Goal: Contribute content

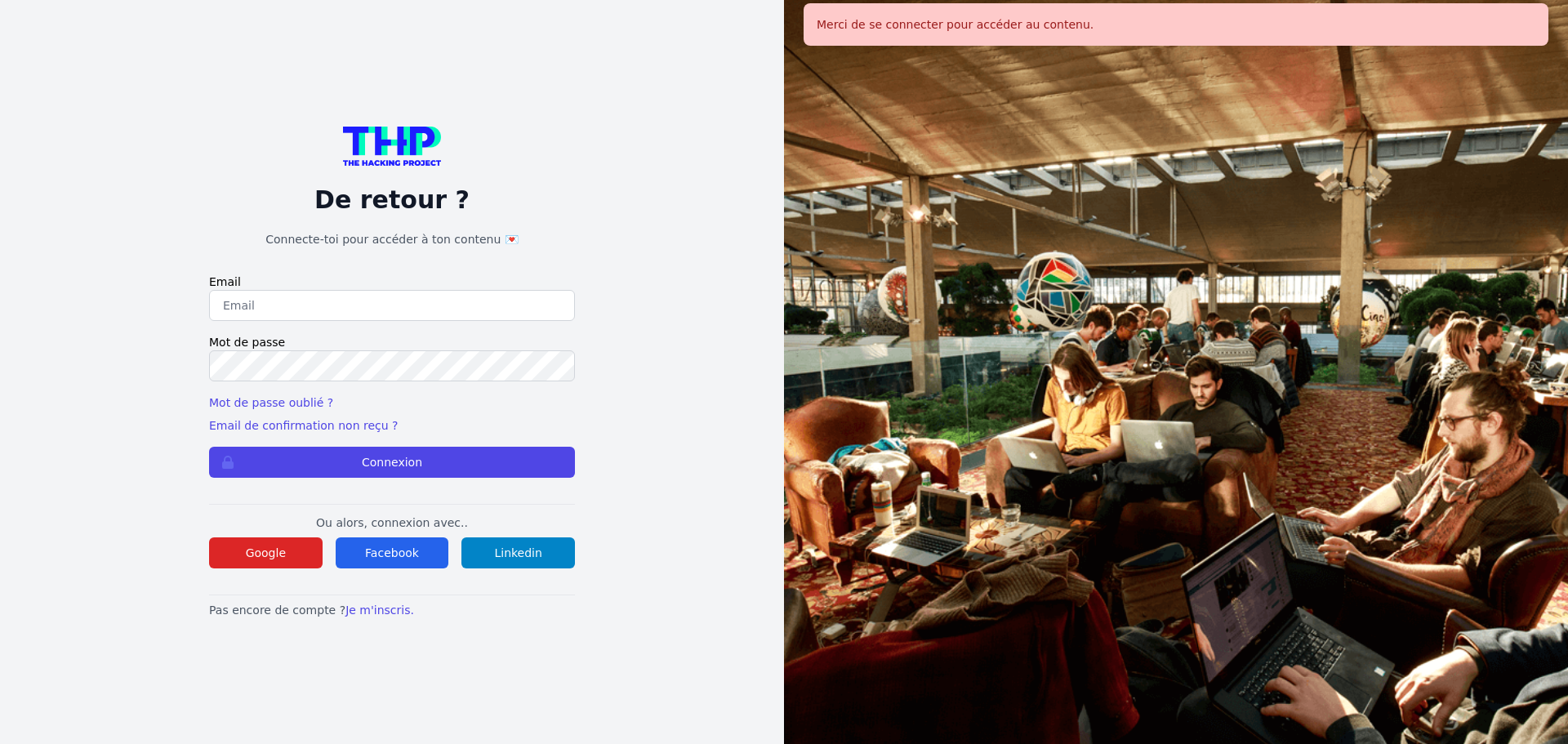
click at [411, 296] on input "email" at bounding box center [391, 305] width 365 height 31
type input "[EMAIL_ADDRESS][DOMAIN_NAME]"
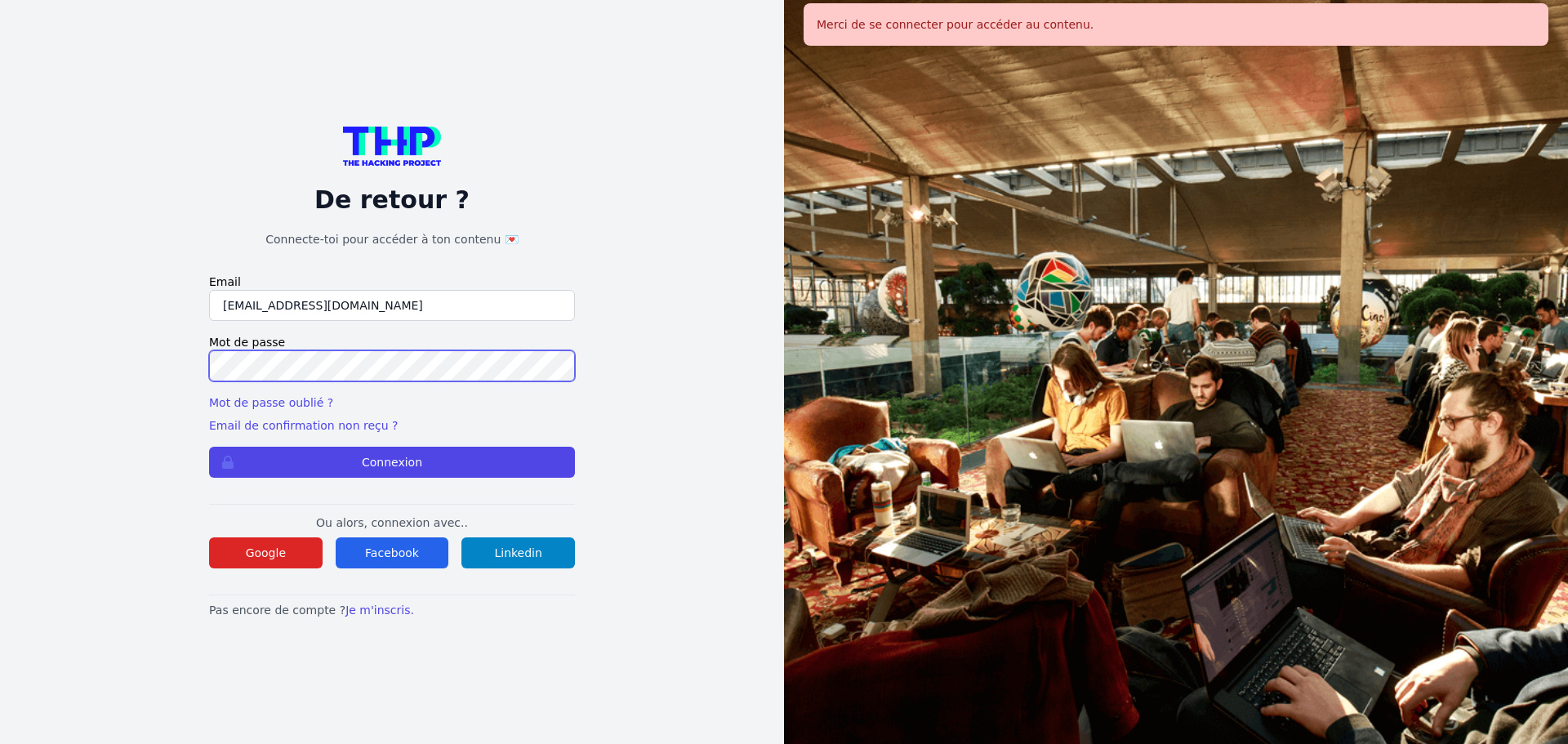
click at [209, 447] on button "Connexion" at bounding box center [391, 462] width 365 height 31
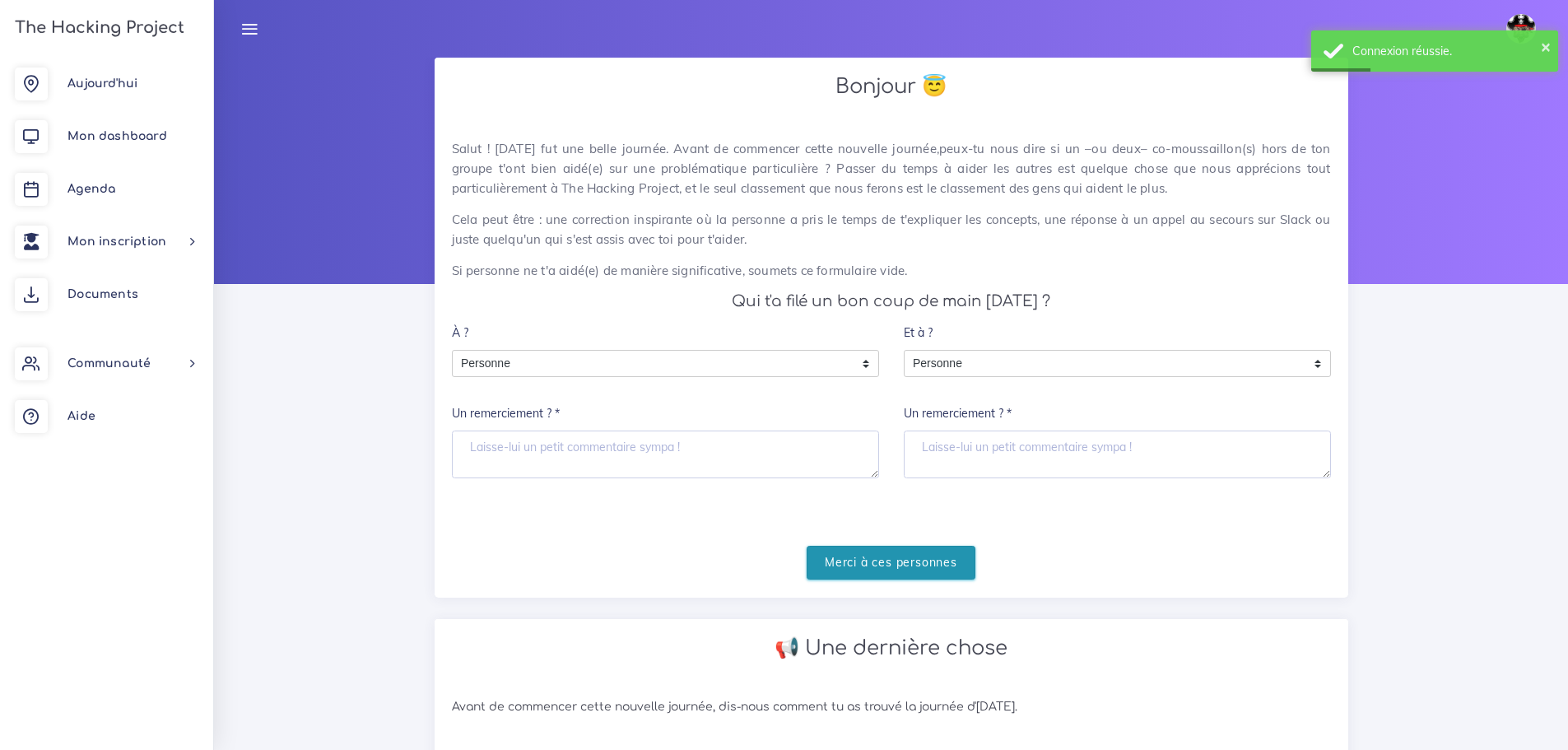
click at [921, 563] on input "Merci à ces personnes" at bounding box center [891, 563] width 169 height 34
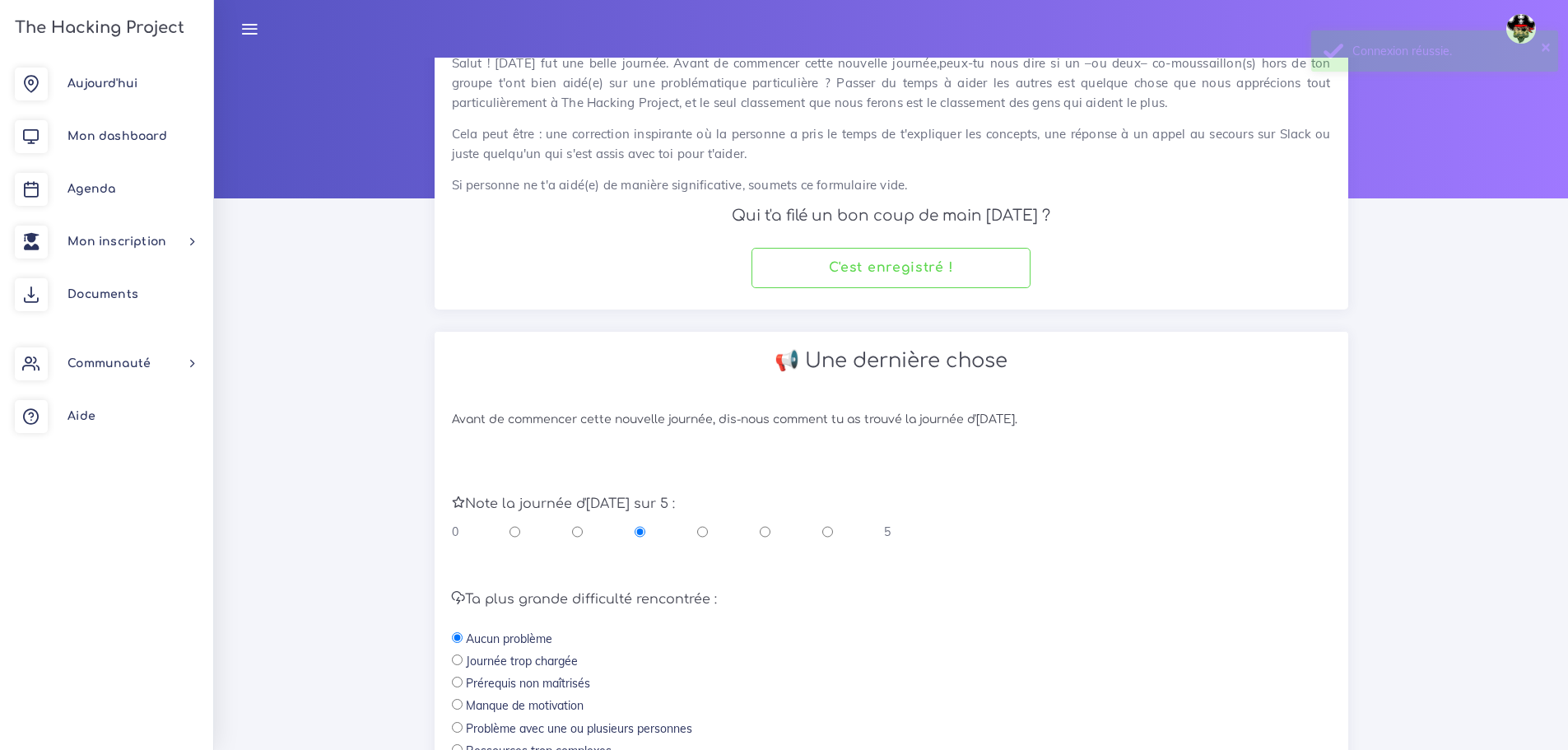
scroll to position [247, 0]
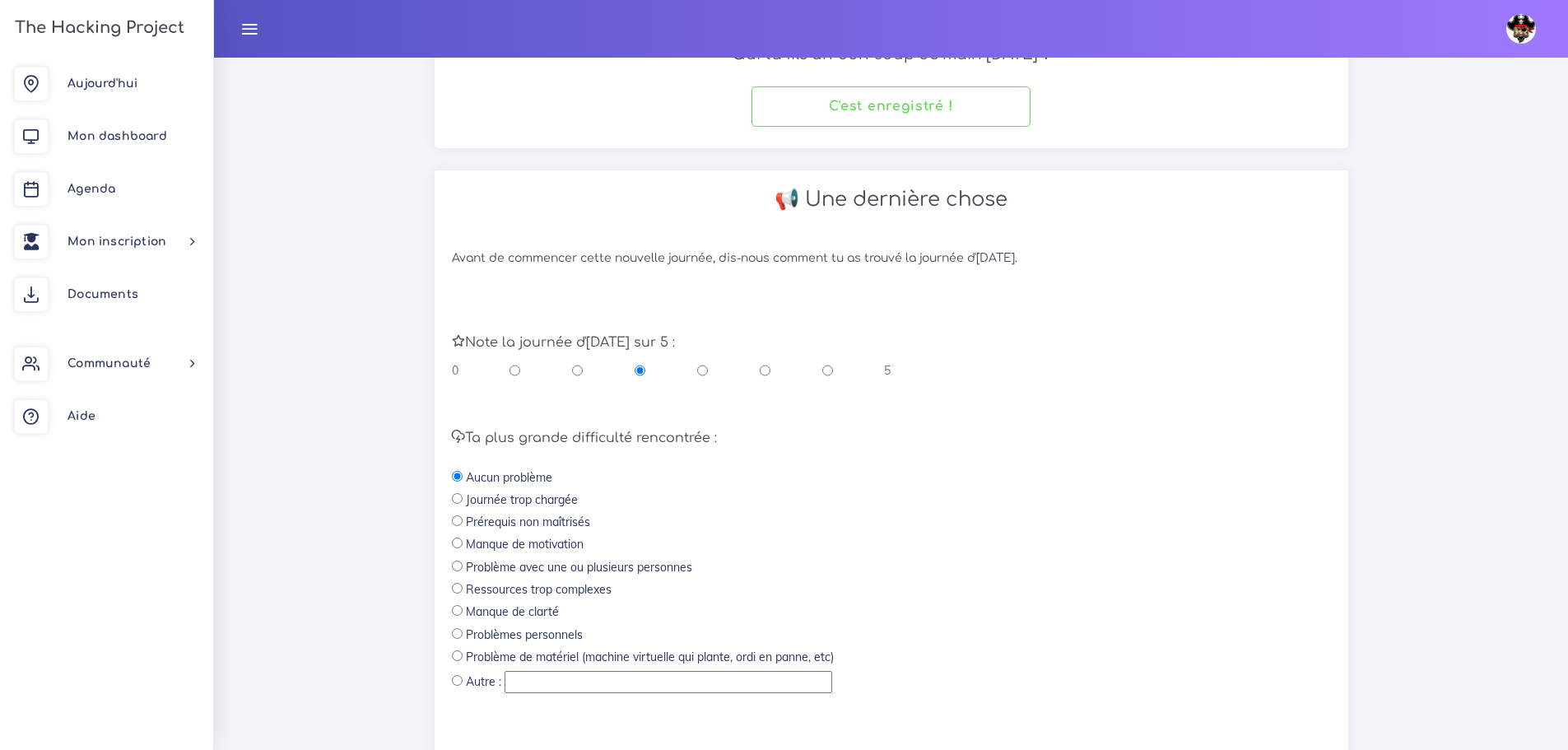
click at [757, 369] on div "0 5" at bounding box center [672, 370] width 440 height 16
click at [755, 375] on div "0 5" at bounding box center [672, 370] width 440 height 16
click at [757, 373] on div "0 5" at bounding box center [672, 370] width 440 height 16
click at [763, 369] on input "radio" at bounding box center [765, 370] width 10 height 16
radio input "true"
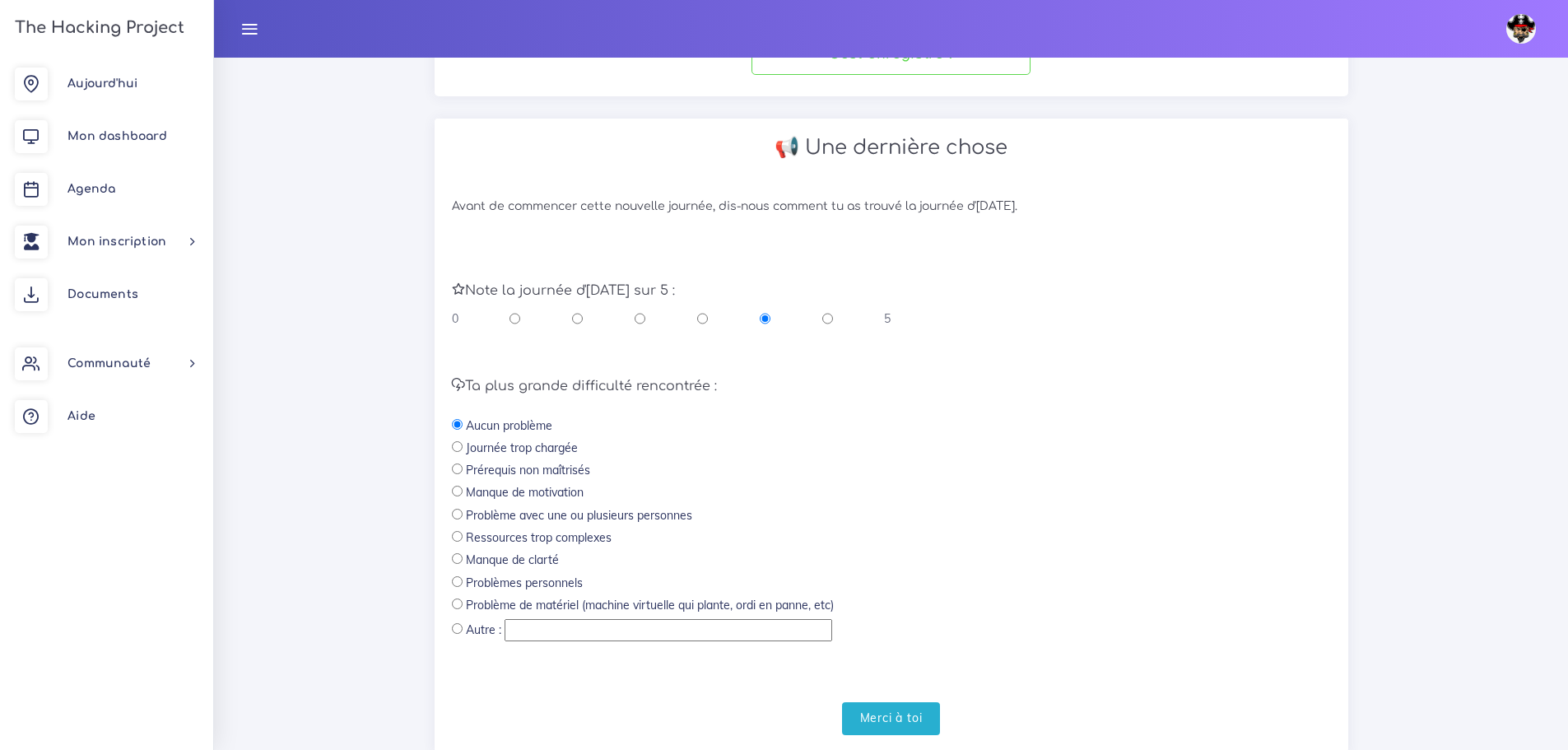
scroll to position [349, 0]
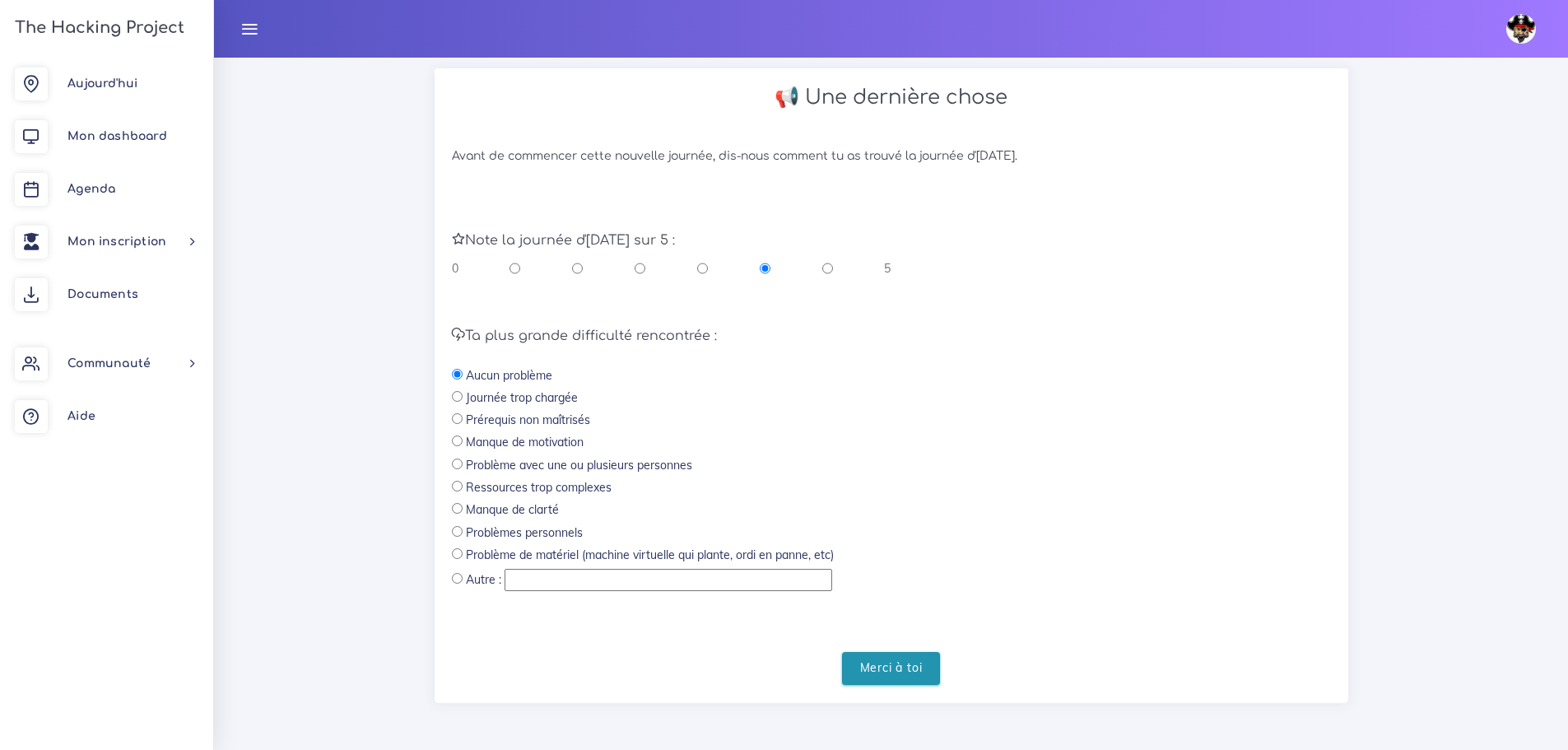
click at [915, 662] on input "Merci à toi" at bounding box center [891, 668] width 99 height 34
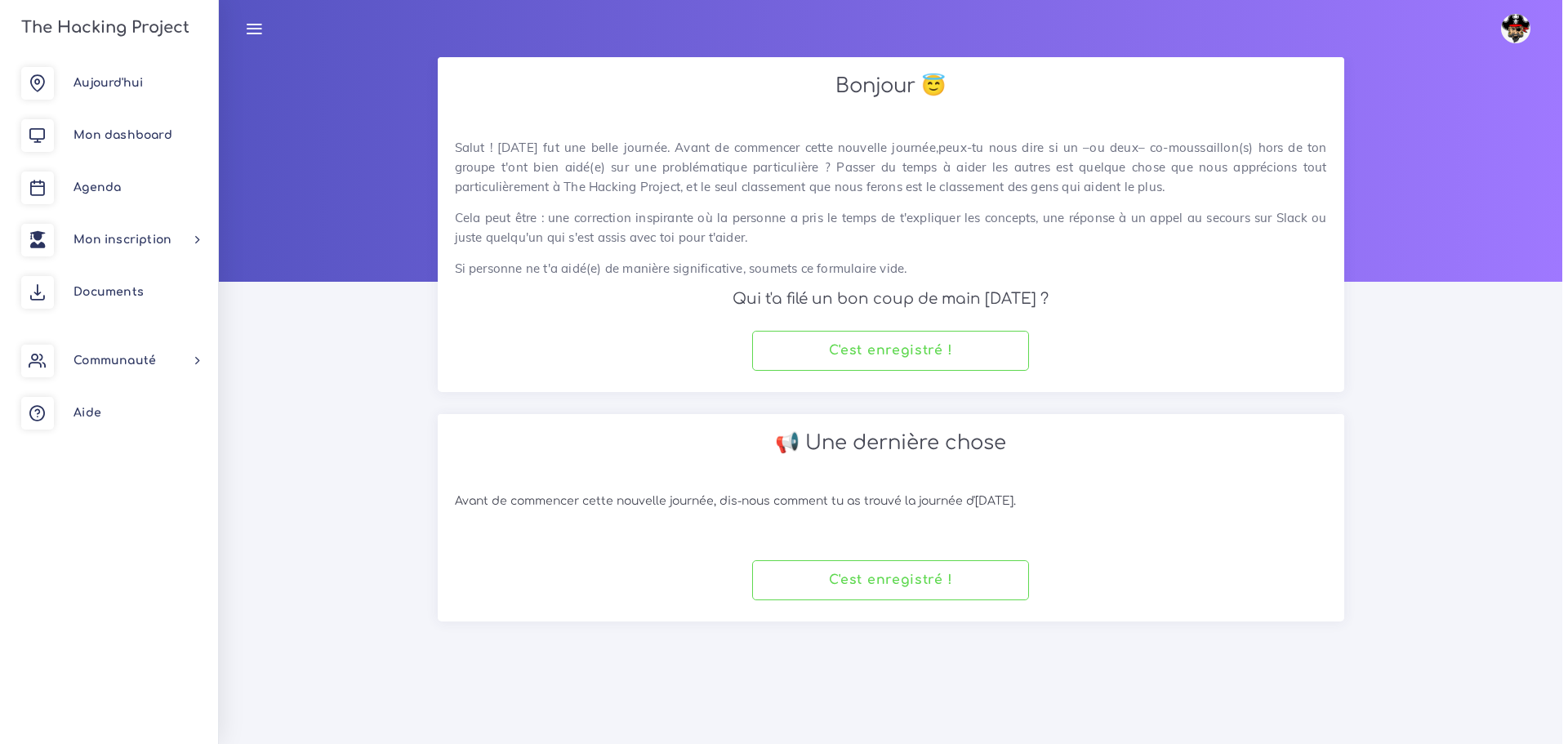
scroll to position [0, 0]
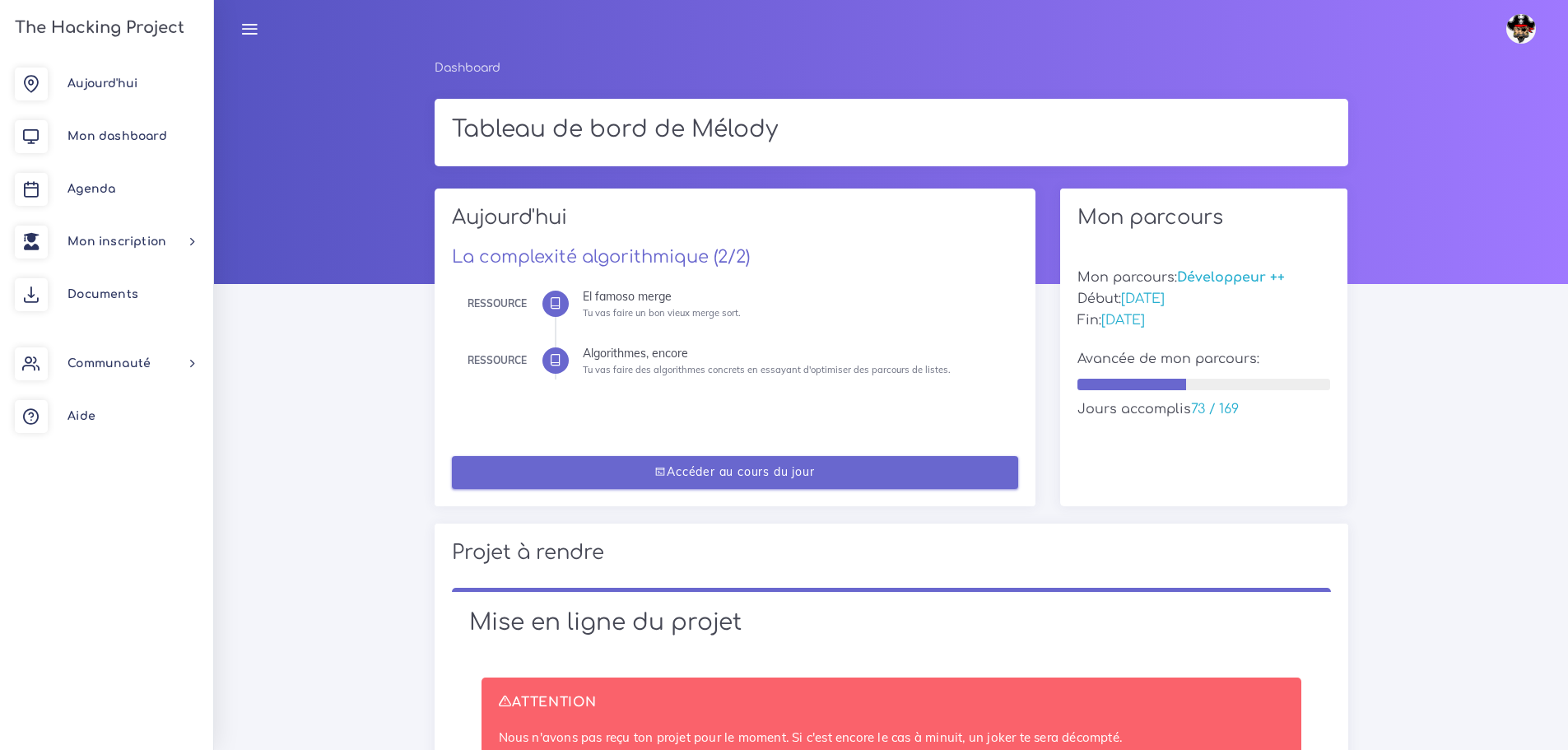
click at [763, 477] on link "Accéder au cours du jour" at bounding box center [735, 473] width 567 height 34
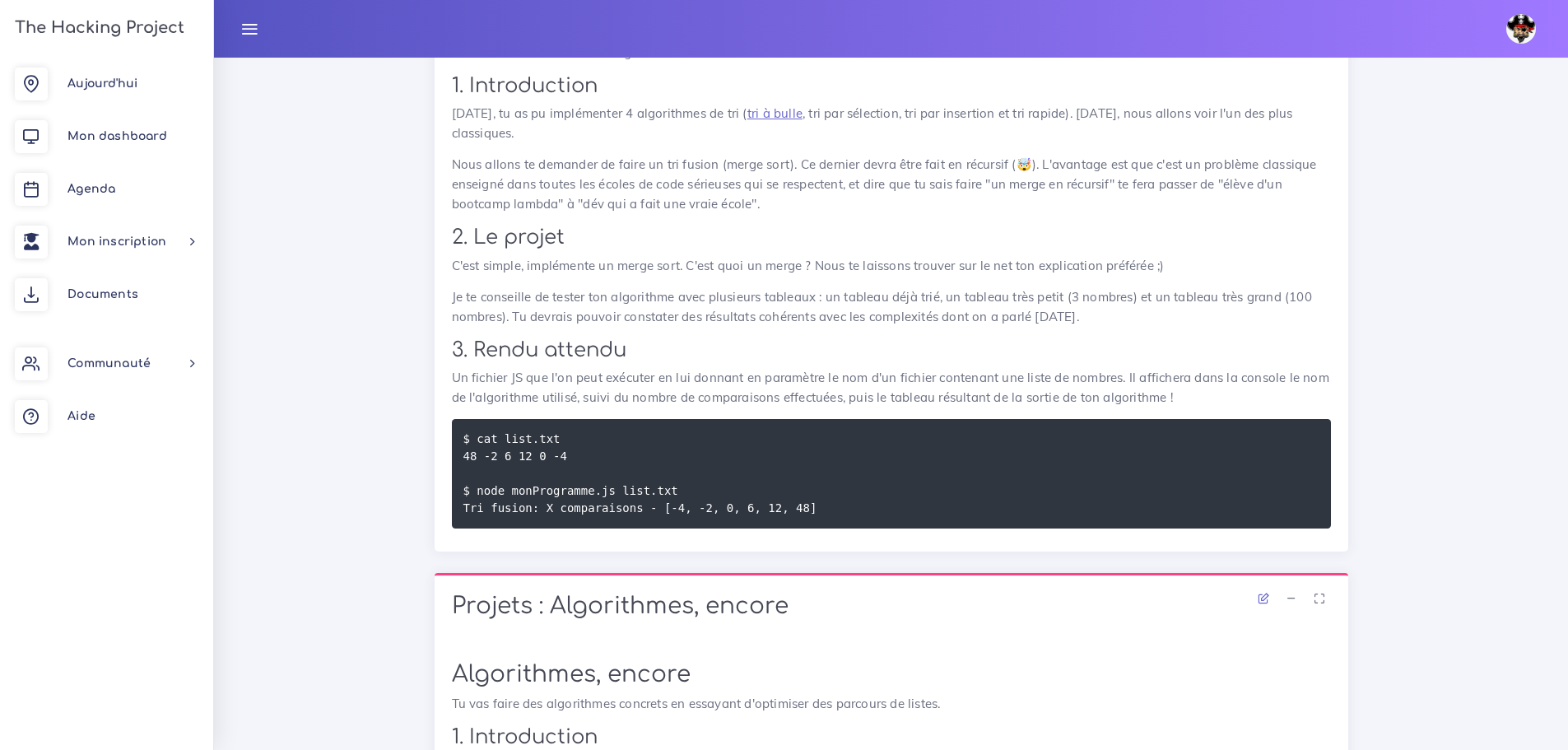
scroll to position [824, 0]
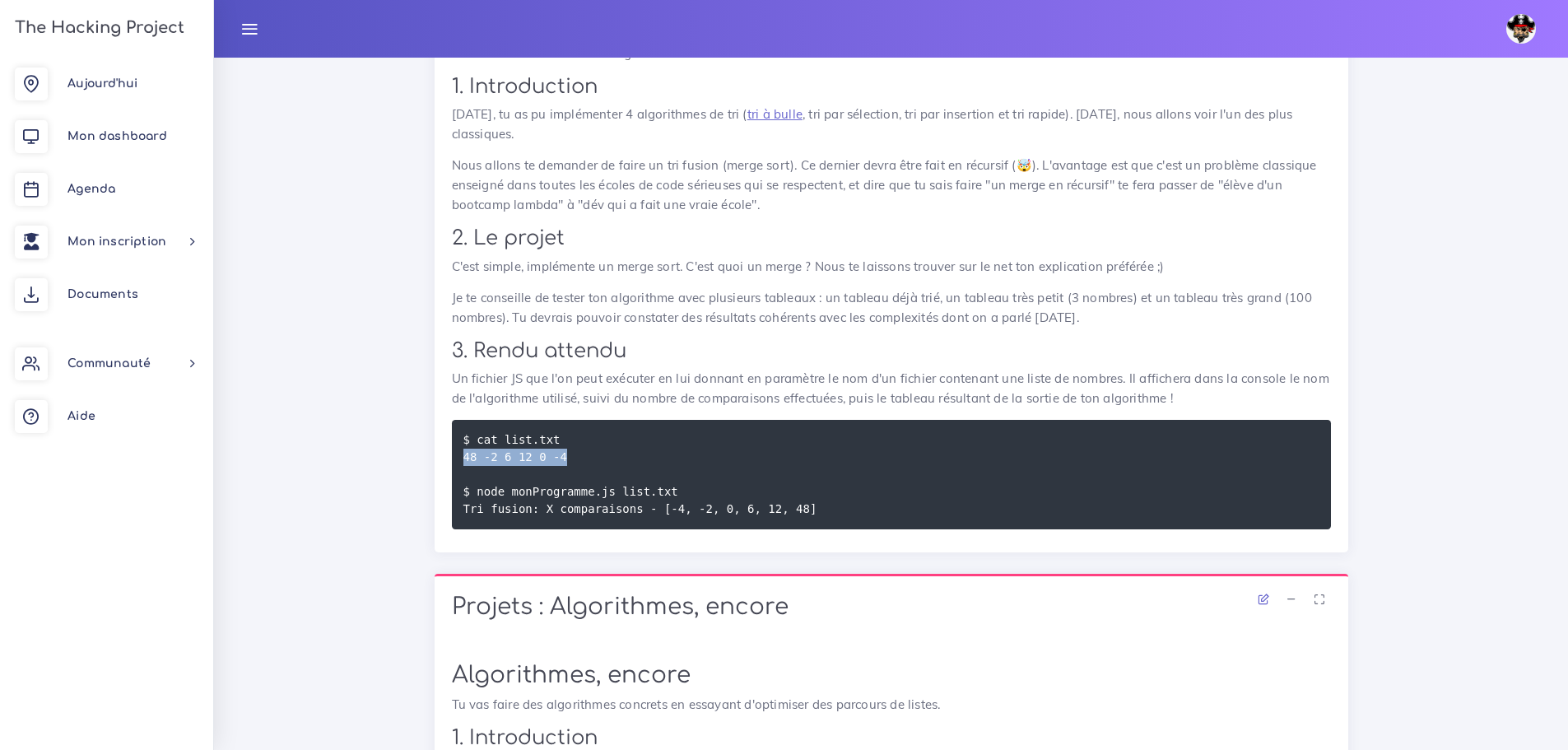
drag, startPoint x: 564, startPoint y: 436, endPoint x: 426, endPoint y: 442, distance: 138.1
click at [426, 442] on div "Projets : El famoso merge El famoso merge Tu vas faire un bon vieux merge sort.…" at bounding box center [891, 248] width 939 height 651
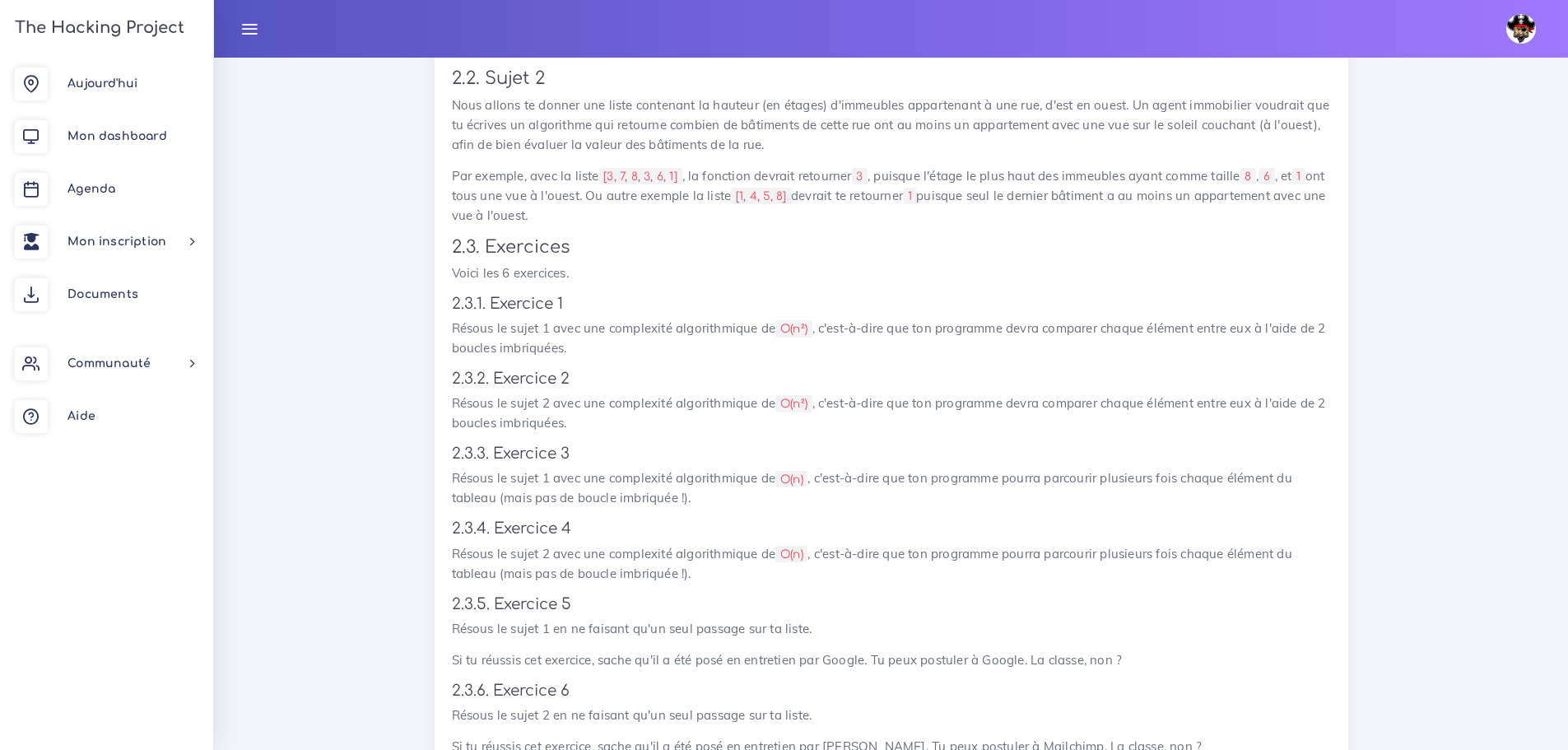
scroll to position [2445, 0]
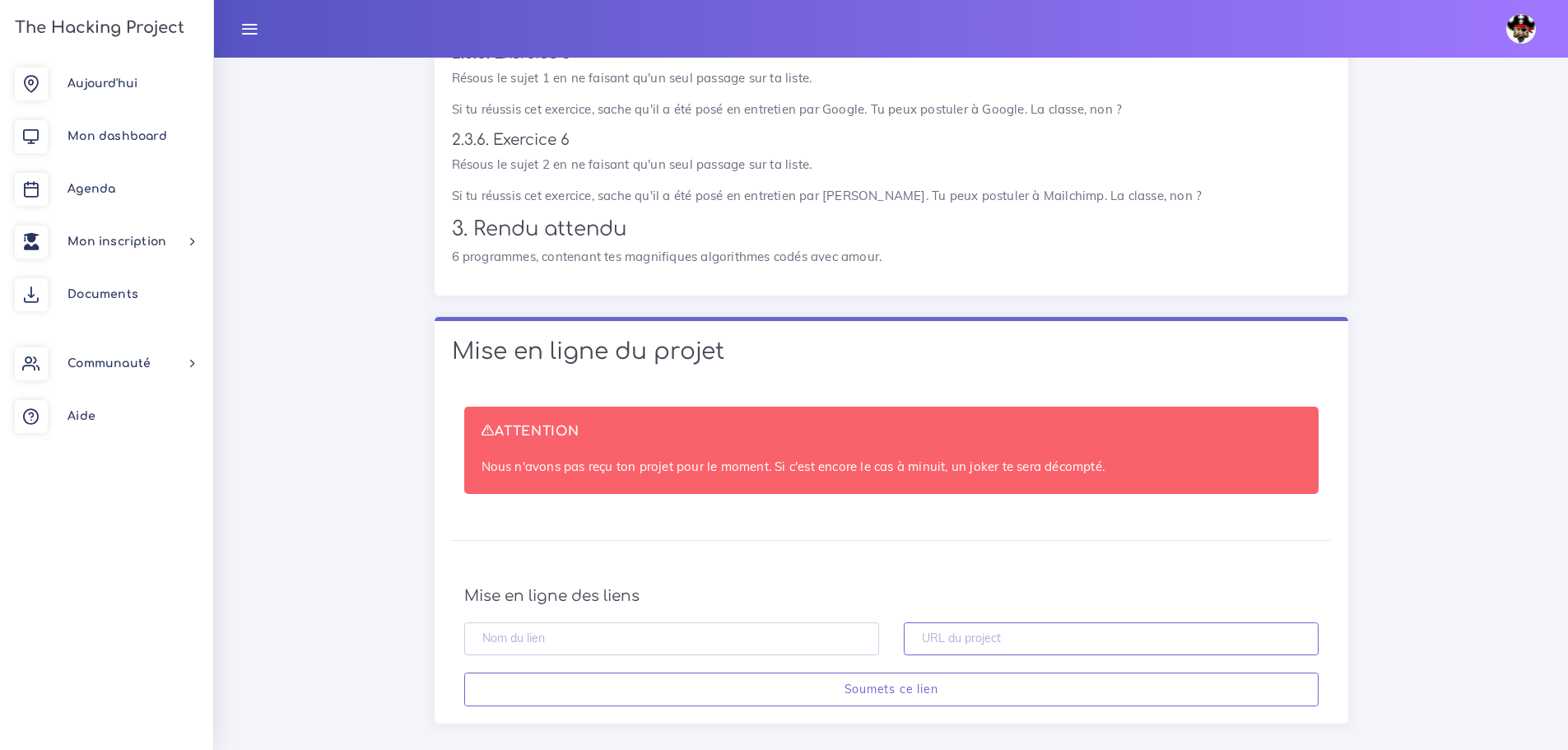
click at [958, 623] on input "text" at bounding box center [1111, 639] width 415 height 34
paste input "https://github.com/melody-ste/algorithms_JS"
type input "https://github.com/melody-ste/algorithms_JS"
click at [757, 623] on input "text" at bounding box center [672, 639] width 415 height 34
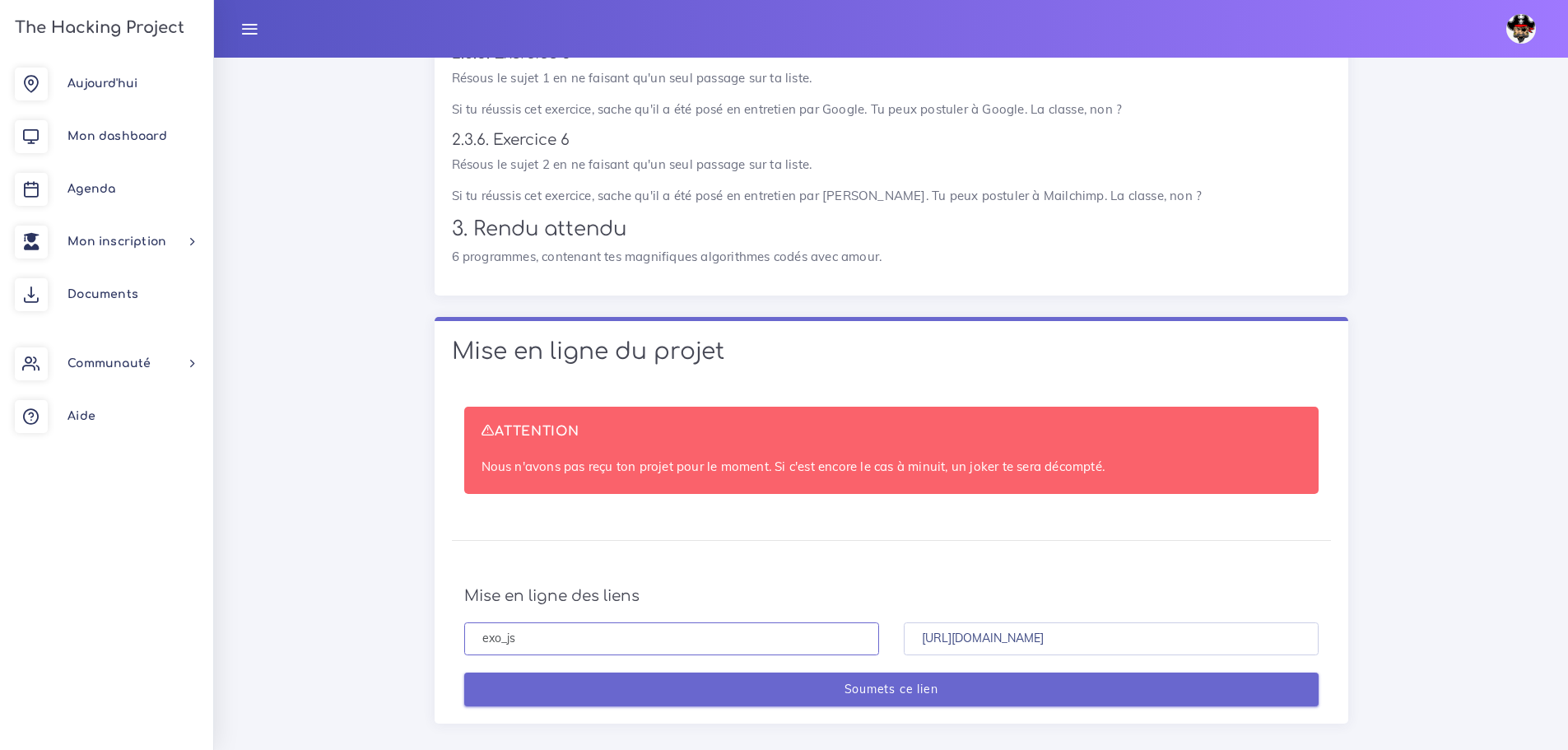
type input "exo_js"
click at [884, 673] on input "Soumets ce lien" at bounding box center [891, 689] width 854 height 34
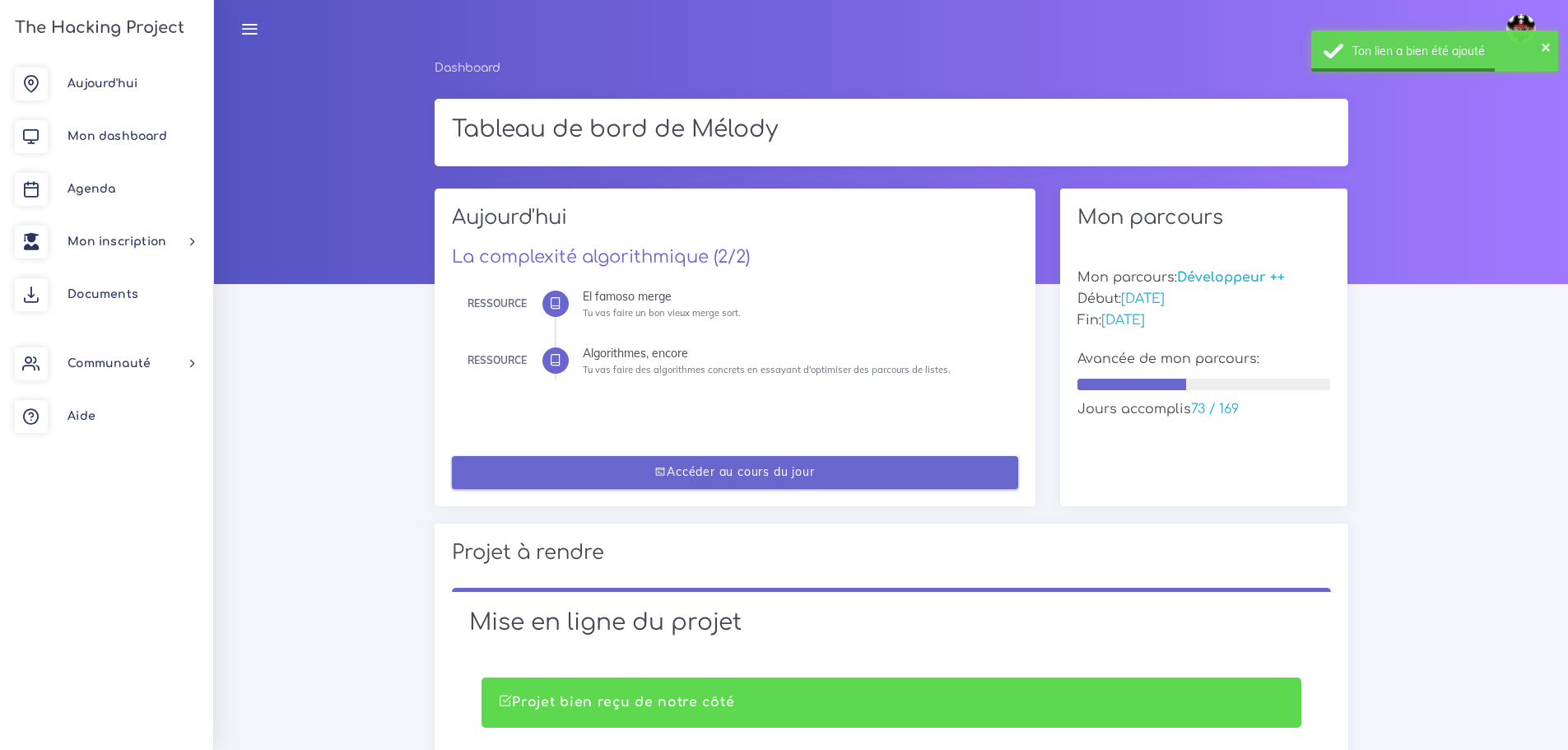
click at [807, 468] on link "Accéder au cours du jour" at bounding box center [735, 473] width 567 height 34
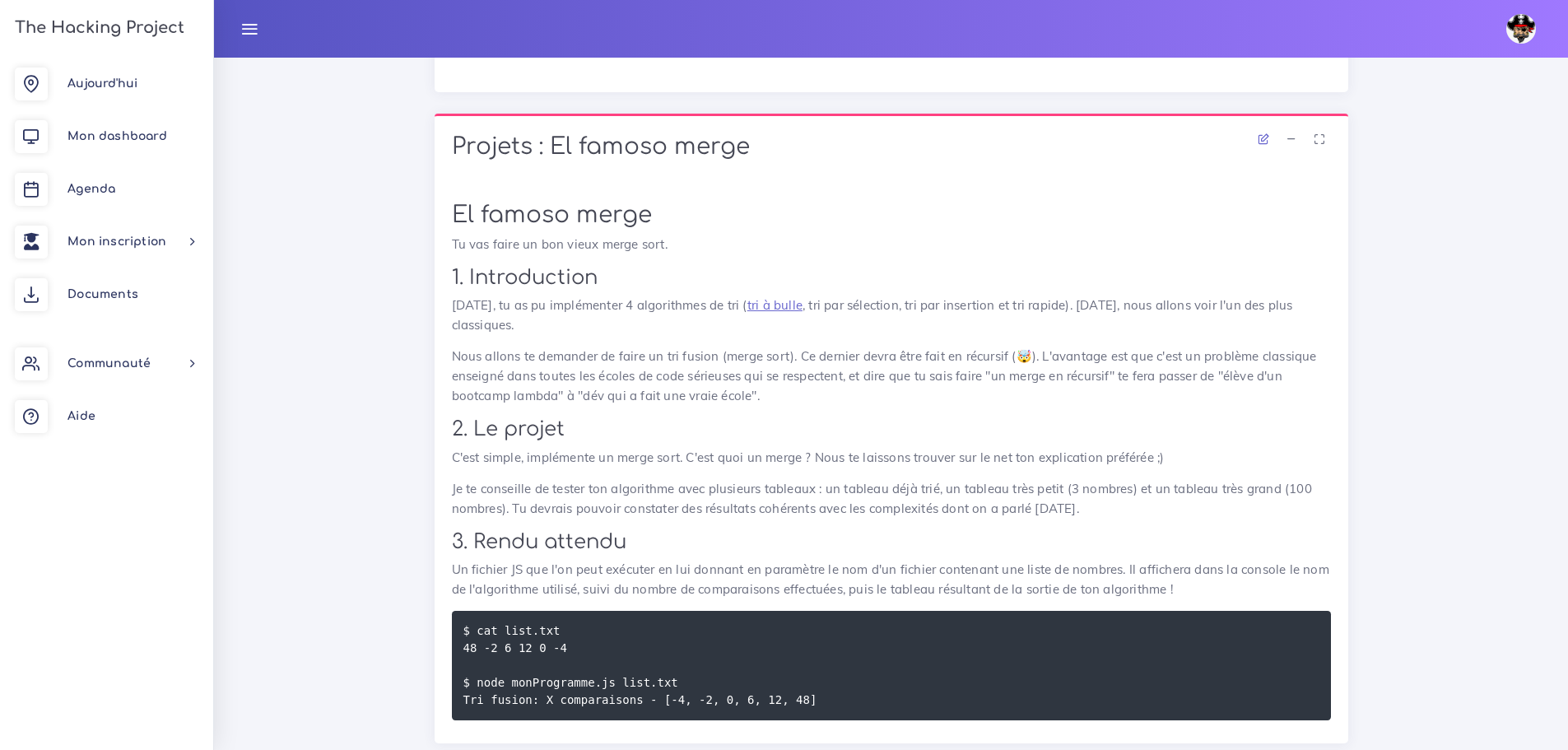
scroll to position [659, 0]
